Goal: Information Seeking & Learning: Learn about a topic

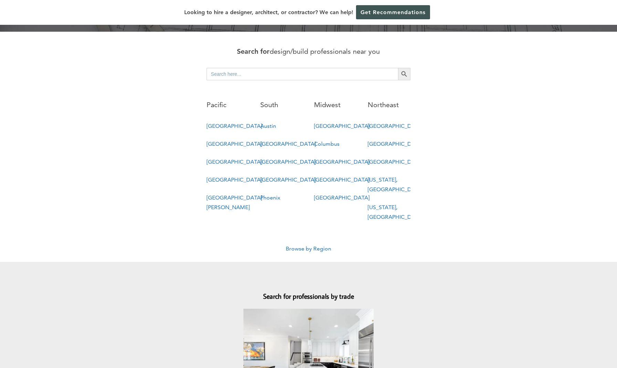
scroll to position [366, 0]
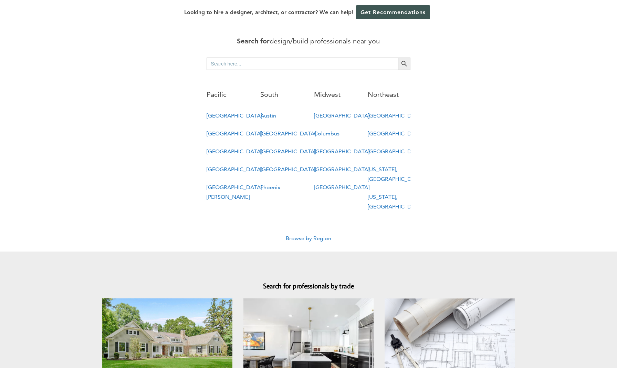
click at [316, 235] on link "Browse by Region" at bounding box center [308, 238] width 45 height 7
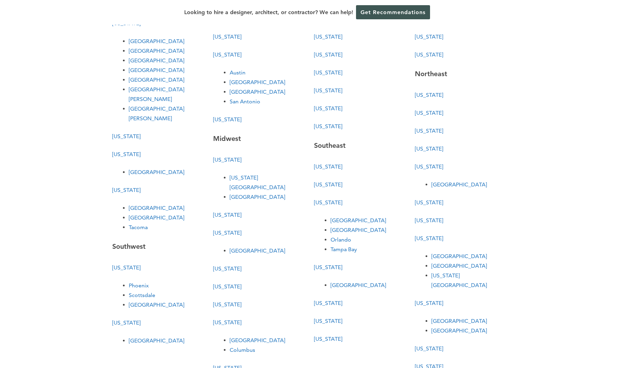
scroll to position [57, 0]
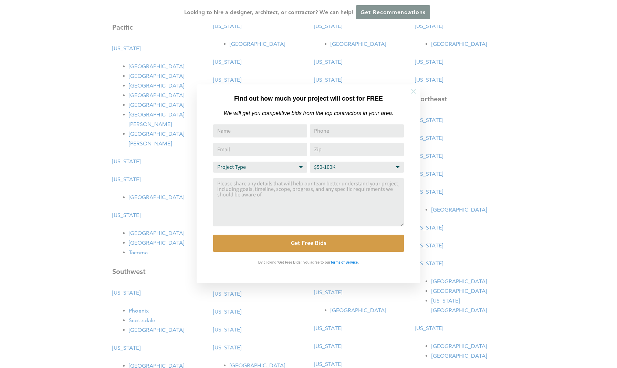
click at [415, 91] on icon at bounding box center [414, 91] width 8 height 8
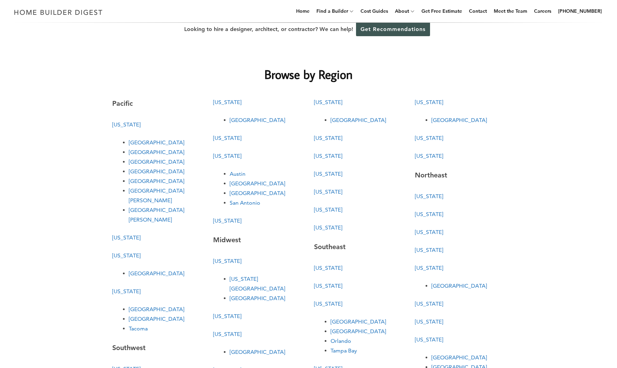
scroll to position [7, 0]
click at [329, 134] on link "[US_STATE]" at bounding box center [328, 137] width 28 height 7
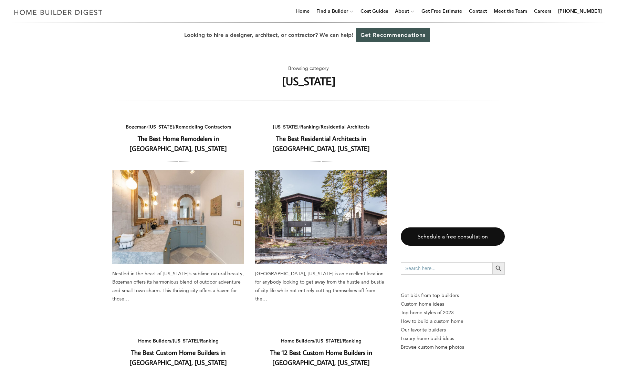
click at [284, 218] on img at bounding box center [321, 217] width 132 height 94
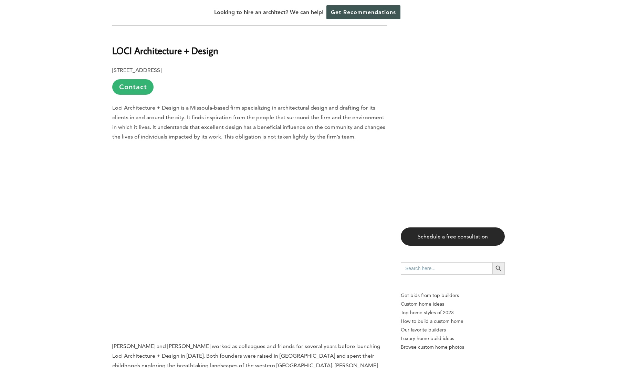
scroll to position [2319, 0]
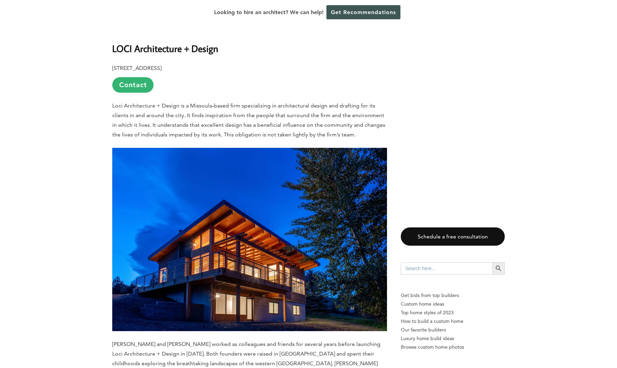
click at [269, 175] on img at bounding box center [249, 239] width 275 height 183
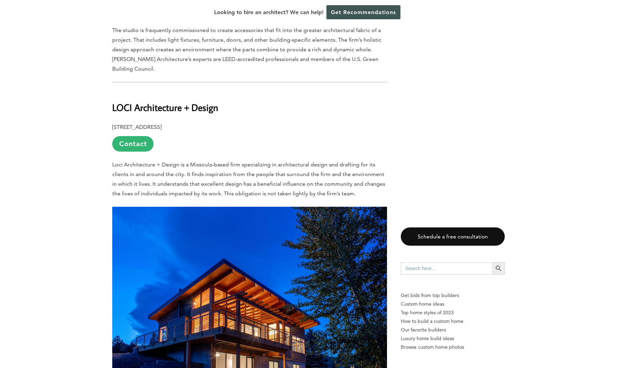
scroll to position [2256, 0]
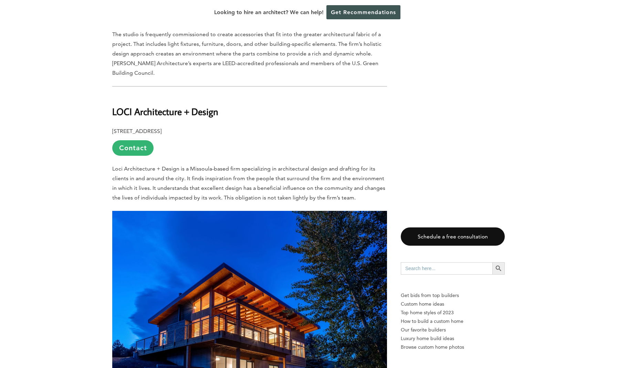
click at [145, 211] on img at bounding box center [249, 302] width 275 height 183
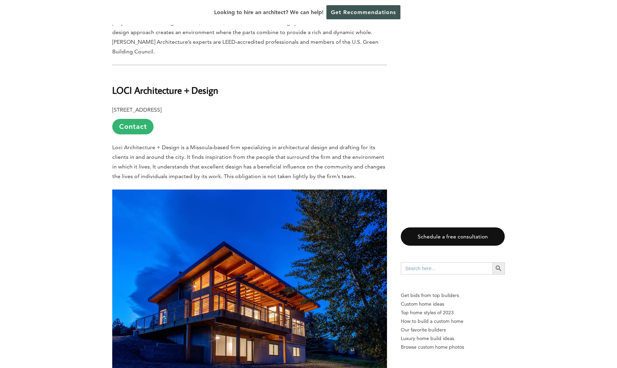
scroll to position [2273, 0]
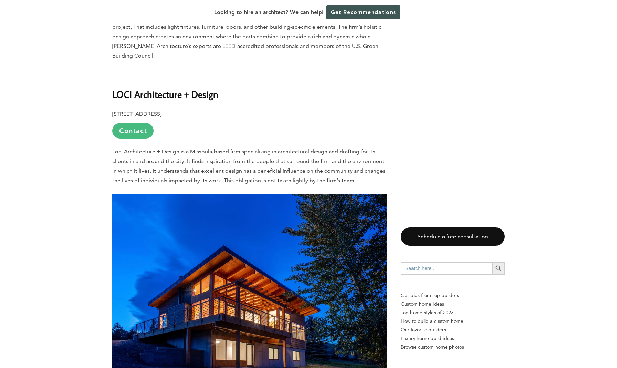
click at [138, 123] on link "Contact" at bounding box center [132, 130] width 41 height 15
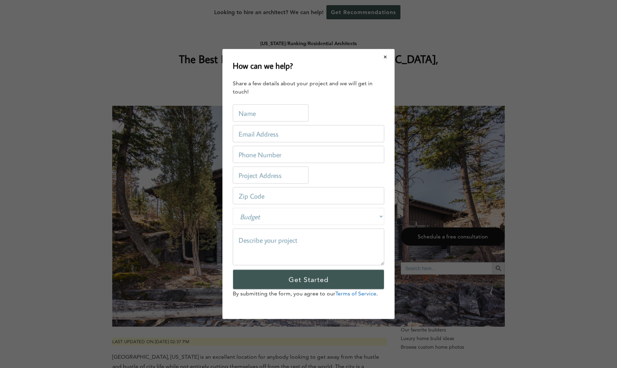
scroll to position [0, 0]
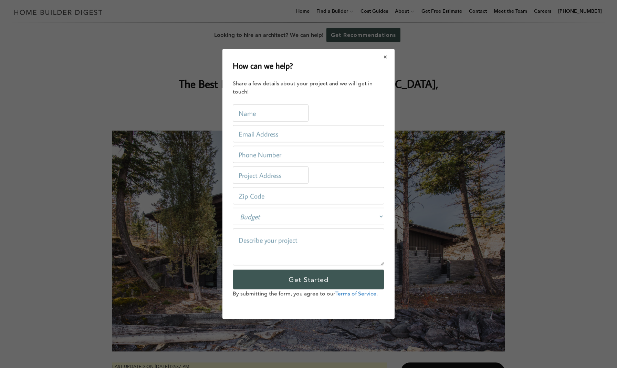
click at [384, 58] on button "Close modal" at bounding box center [385, 57] width 18 height 14
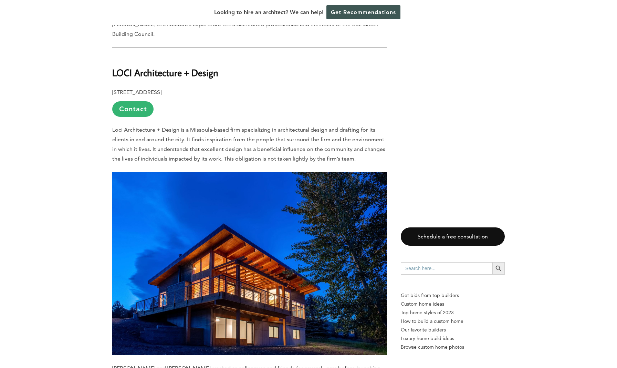
scroll to position [2366, 0]
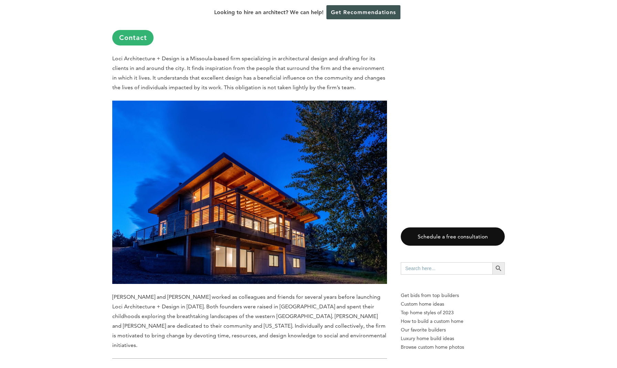
click at [324, 161] on img at bounding box center [249, 192] width 275 height 183
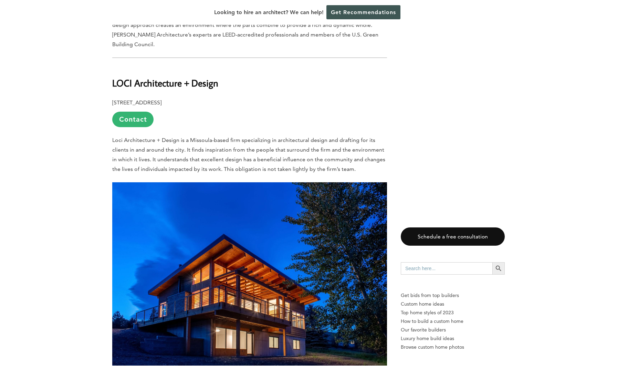
scroll to position [2283, 0]
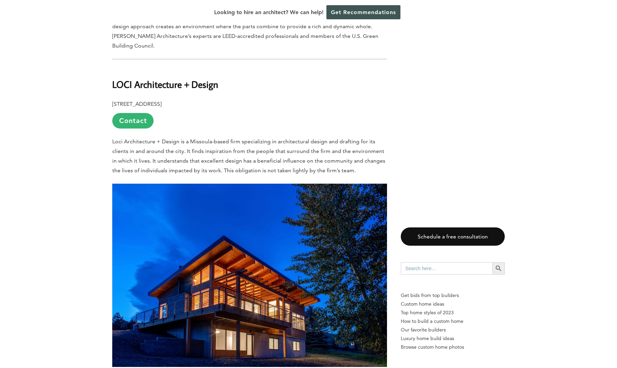
click at [324, 183] on img at bounding box center [249, 274] width 275 height 183
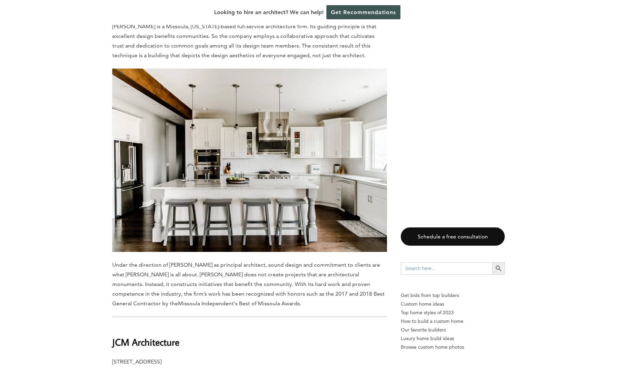
scroll to position [2997, 0]
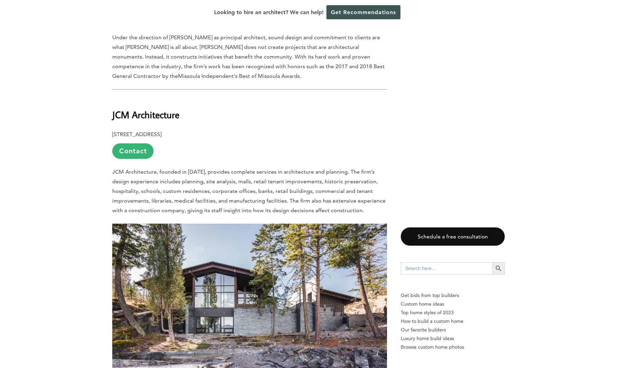
click at [257, 297] on img at bounding box center [249, 300] width 275 height 155
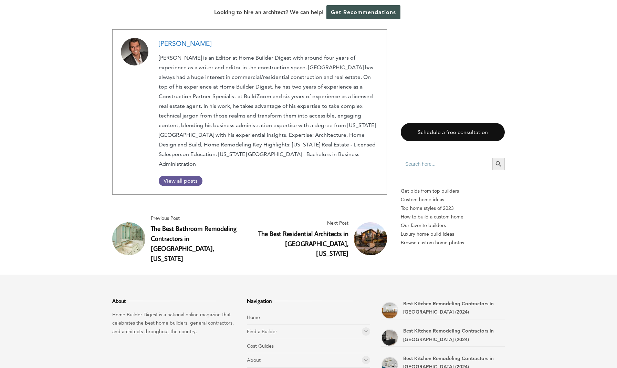
scroll to position [5775, 0]
